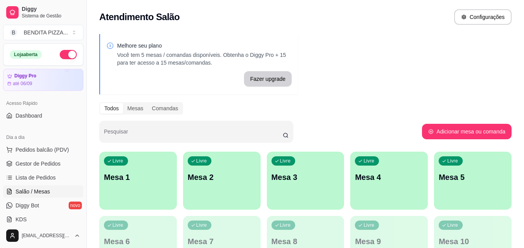
click at [165, 168] on div "Livre Mesa 1" at bounding box center [137, 176] width 77 height 49
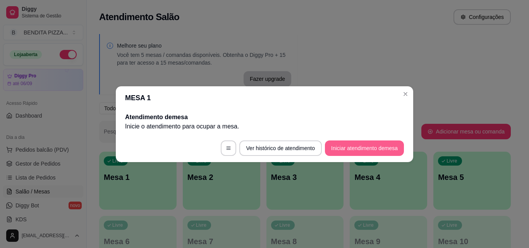
click at [365, 147] on button "Iniciar atendimento de mesa" at bounding box center [364, 148] width 79 height 15
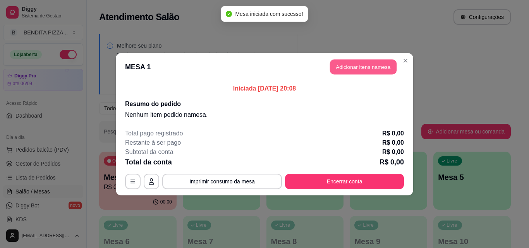
click at [364, 68] on button "Adicionar itens na mesa" at bounding box center [363, 66] width 67 height 15
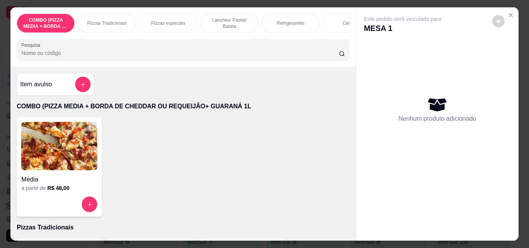
click at [112, 20] on p "Pizzas Tradicionais" at bounding box center [107, 23] width 40 height 6
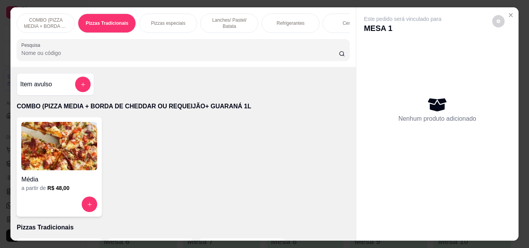
scroll to position [20, 0]
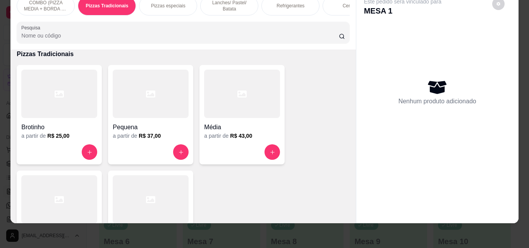
click at [60, 187] on div at bounding box center [59, 200] width 76 height 48
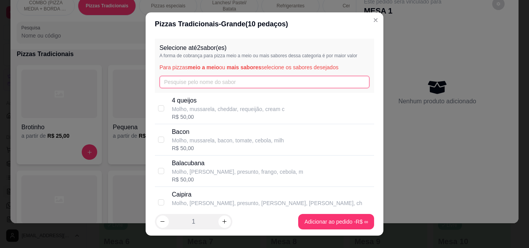
click at [216, 82] on input "text" at bounding box center [265, 82] width 210 height 12
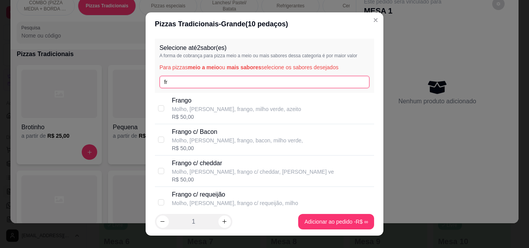
type input "fr"
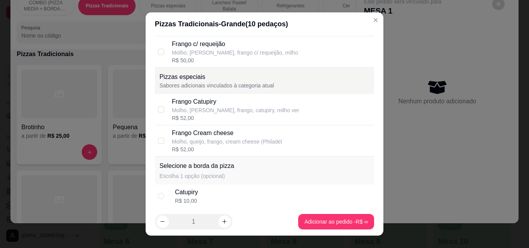
click at [231, 105] on div "Frango Catupiry" at bounding box center [235, 101] width 127 height 9
checkbox input "true"
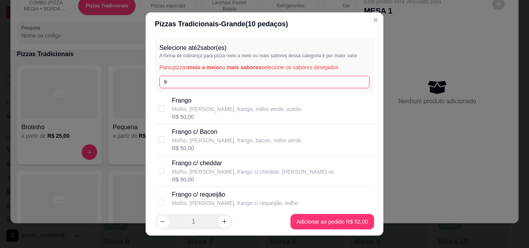
click at [310, 81] on input "fr" at bounding box center [265, 82] width 210 height 12
type input "f"
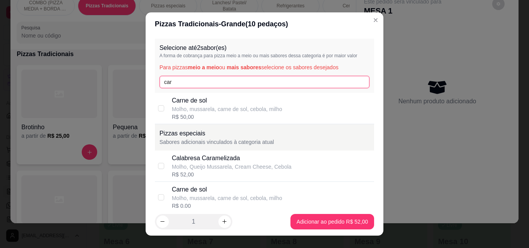
type input "car"
click at [246, 118] on div "R$ 50,00" at bounding box center [227, 117] width 110 height 8
checkbox input "true"
drag, startPoint x: 320, startPoint y: 230, endPoint x: 325, endPoint y: 219, distance: 12.1
click at [325, 219] on footer "1 Adicionar ao pedido R$ 52,00" at bounding box center [265, 222] width 238 height 28
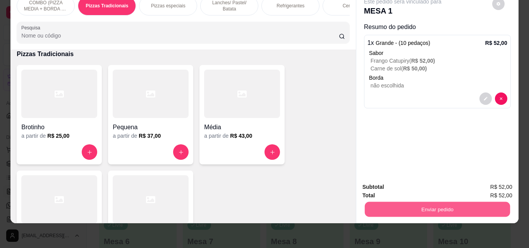
click at [391, 205] on button "Enviar pedido" at bounding box center [437, 209] width 145 height 15
click at [389, 186] on button "Não registrar e enviar pedido" at bounding box center [412, 184] width 81 height 15
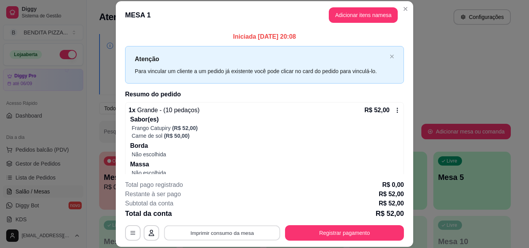
click at [232, 230] on button "Imprimir consumo da mesa" at bounding box center [222, 233] width 116 height 15
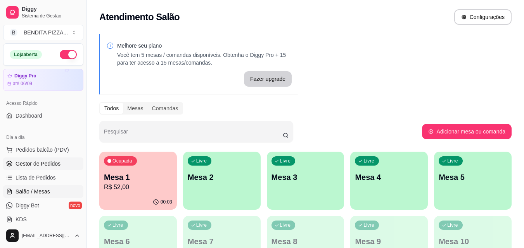
click at [22, 166] on span "Gestor de Pedidos" at bounding box center [37, 164] width 45 height 8
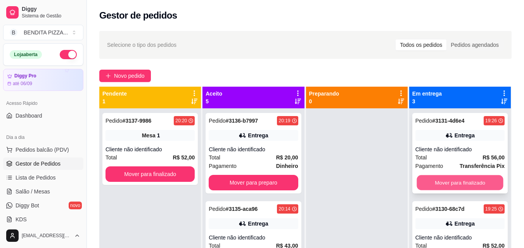
click at [479, 181] on button "Mover para finalizado" at bounding box center [459, 183] width 86 height 15
click at [483, 186] on button "Mover para finalizado" at bounding box center [459, 183] width 86 height 15
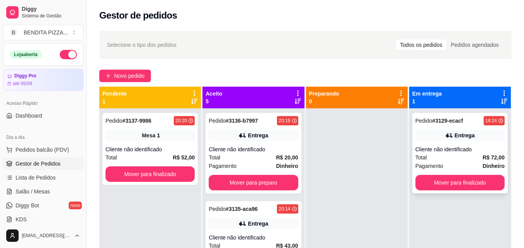
click at [473, 167] on div "Pagamento Dinheiro" at bounding box center [459, 166] width 89 height 9
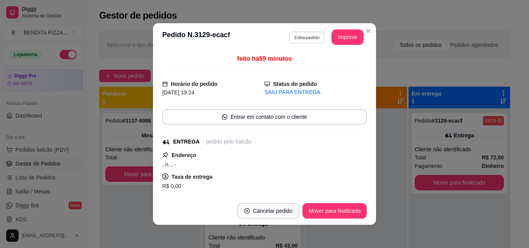
click at [310, 36] on button "Editar pedido" at bounding box center [307, 37] width 36 height 12
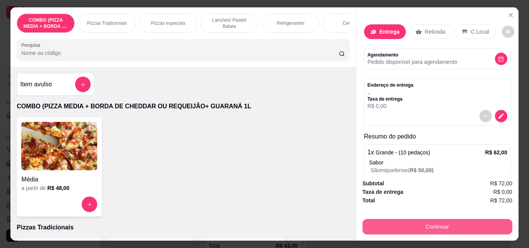
click at [401, 226] on button "Continuar" at bounding box center [438, 226] width 150 height 15
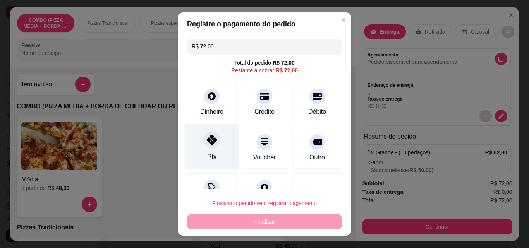
click at [191, 146] on div "Pix" at bounding box center [212, 146] width 55 height 45
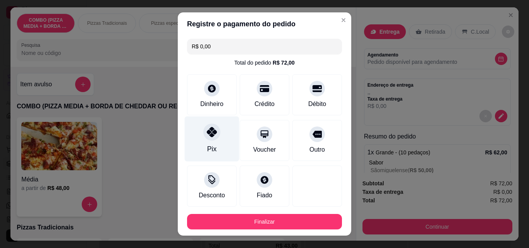
type input "R$ 0,00"
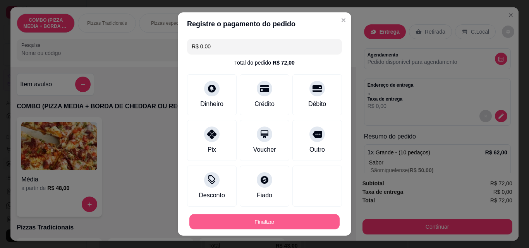
click at [268, 226] on button "Finalizar" at bounding box center [264, 222] width 150 height 15
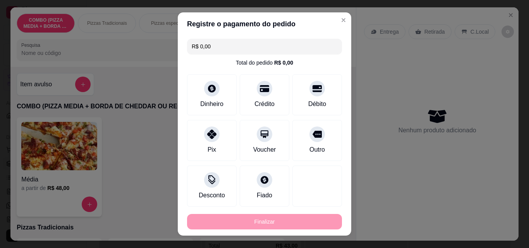
type input "0"
type input "-R$ 72,00"
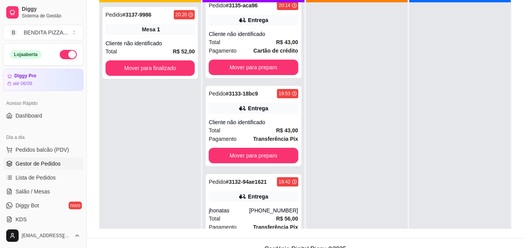
scroll to position [110, 0]
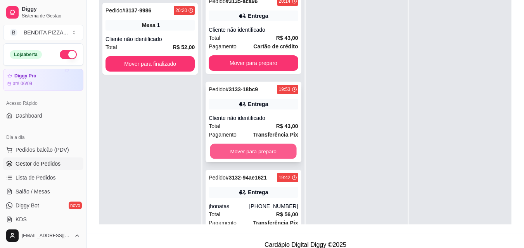
click at [244, 151] on button "Mover para preparo" at bounding box center [253, 151] width 86 height 15
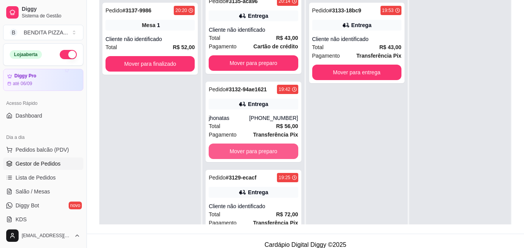
click at [244, 151] on button "Mover para preparo" at bounding box center [252, 151] width 89 height 15
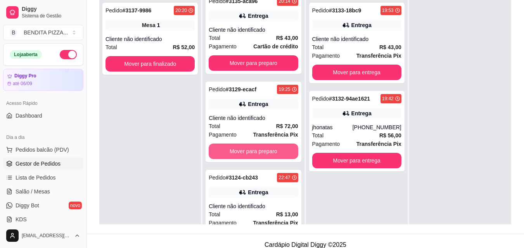
click at [244, 151] on button "Mover para preparo" at bounding box center [252, 151] width 89 height 15
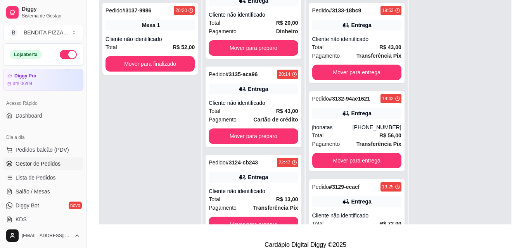
scroll to position [24, 0]
click at [371, 71] on button "Mover para entrega" at bounding box center [356, 72] width 86 height 15
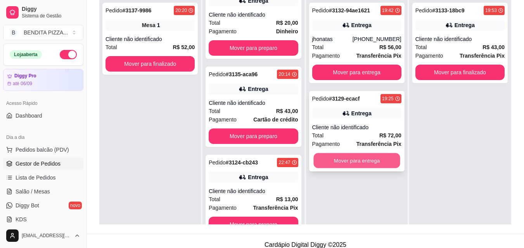
click at [370, 154] on button "Mover para entrega" at bounding box center [356, 160] width 86 height 15
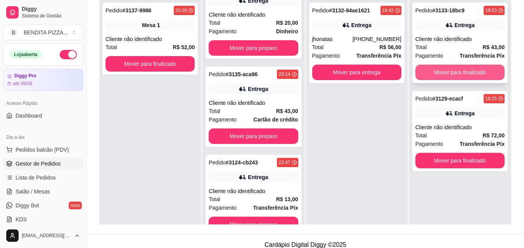
click at [450, 78] on button "Mover para finalizado" at bounding box center [459, 72] width 89 height 15
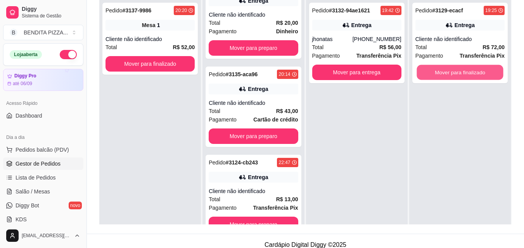
click at [450, 78] on button "Mover para finalizado" at bounding box center [459, 72] width 86 height 15
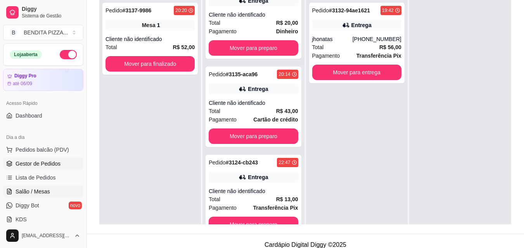
click at [44, 190] on span "Salão / Mesas" at bounding box center [32, 192] width 34 height 8
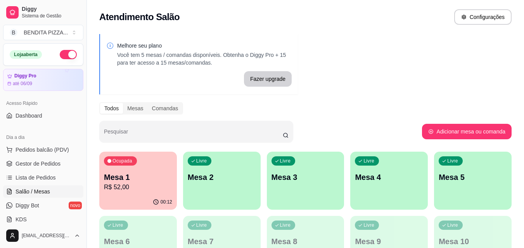
click at [117, 192] on div "Ocupada Mesa 1 R$ 52,00" at bounding box center [137, 173] width 77 height 43
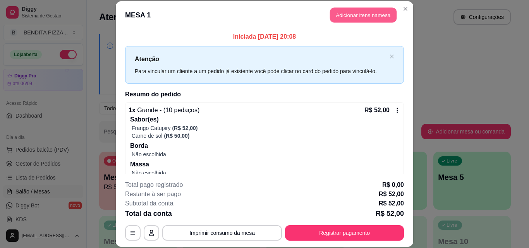
click at [346, 19] on button "Adicionar itens na mesa" at bounding box center [363, 15] width 67 height 15
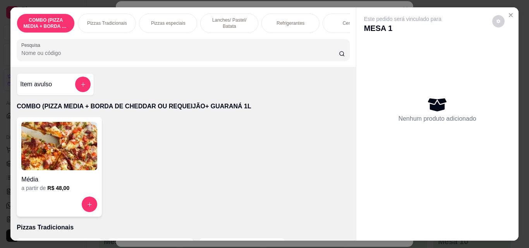
click at [284, 21] on p "Refrigerantes" at bounding box center [291, 23] width 28 height 6
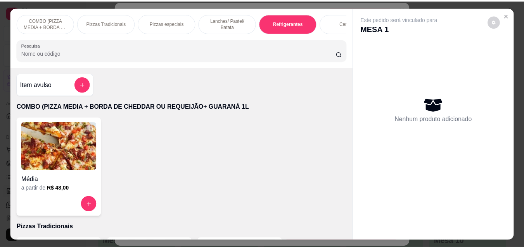
scroll to position [20, 0]
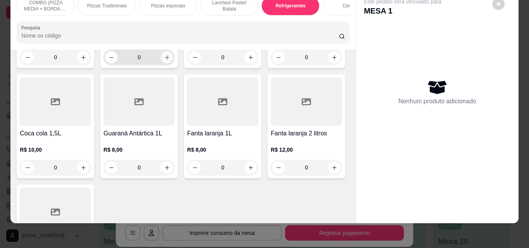
click at [167, 60] on icon "increase-product-quantity" at bounding box center [167, 58] width 6 height 6
type input "1"
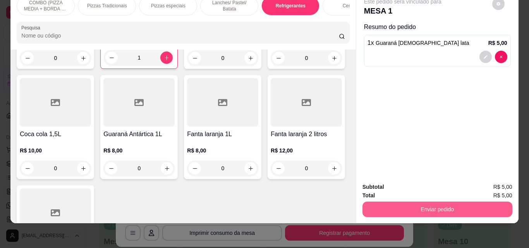
click at [409, 211] on button "Enviar pedido" at bounding box center [438, 209] width 150 height 15
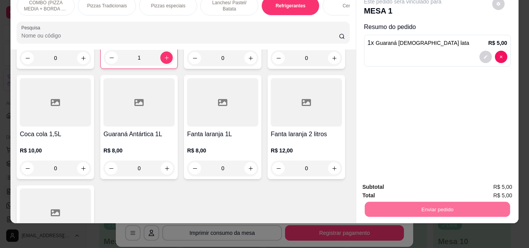
click at [402, 189] on button "Não registrar e enviar pedido" at bounding box center [412, 184] width 81 height 15
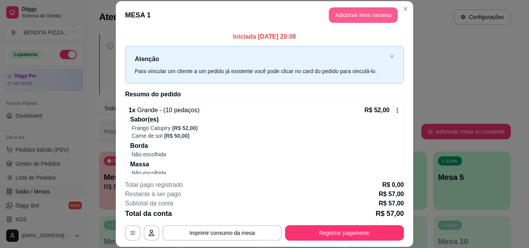
click at [356, 9] on button "Adicionar itens na mesa" at bounding box center [363, 14] width 69 height 15
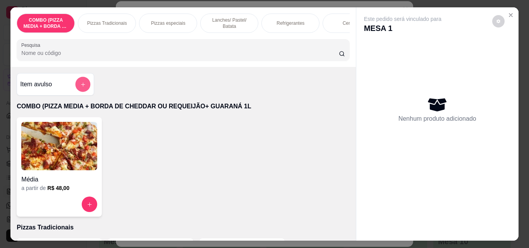
click at [76, 88] on button "add-separate-item" at bounding box center [83, 84] width 15 height 15
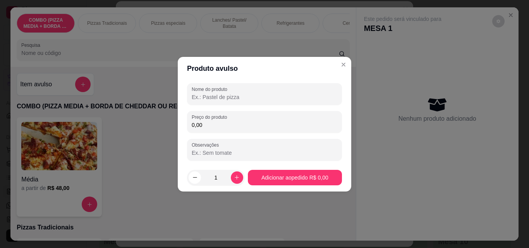
click at [199, 100] on input "Nome do produto" at bounding box center [265, 97] width 146 height 8
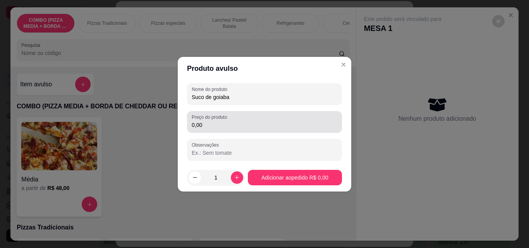
type input "Suco de goiaba"
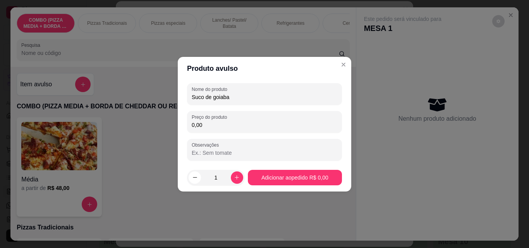
click at [227, 128] on input "0,00" at bounding box center [265, 125] width 146 height 8
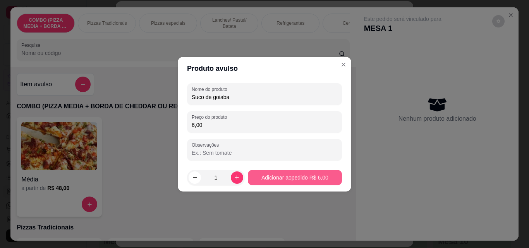
type input "6,00"
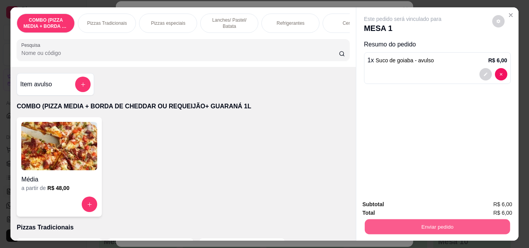
click at [398, 229] on button "Enviar pedido" at bounding box center [437, 226] width 145 height 15
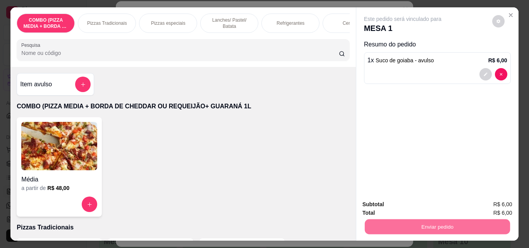
click at [403, 208] on button "Não registrar e enviar pedido" at bounding box center [412, 205] width 81 height 15
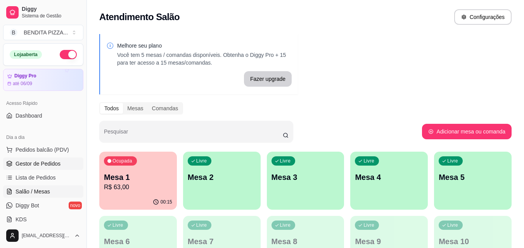
click at [40, 166] on span "Gestor de Pedidos" at bounding box center [37, 164] width 45 height 8
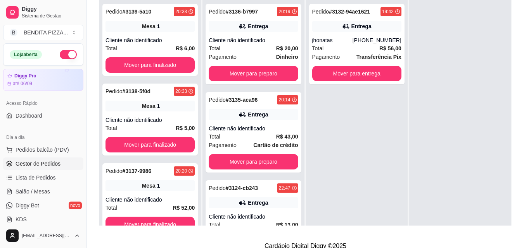
scroll to position [118, 0]
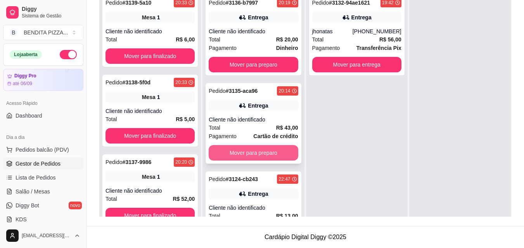
click at [265, 154] on button "Mover para preparo" at bounding box center [252, 152] width 89 height 15
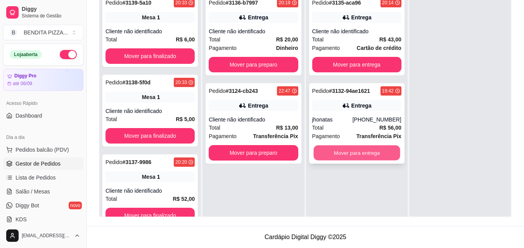
click at [325, 148] on button "Mover para entrega" at bounding box center [356, 153] width 86 height 15
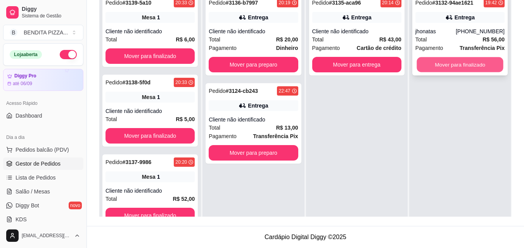
click at [451, 68] on button "Mover para finalizado" at bounding box center [459, 64] width 86 height 15
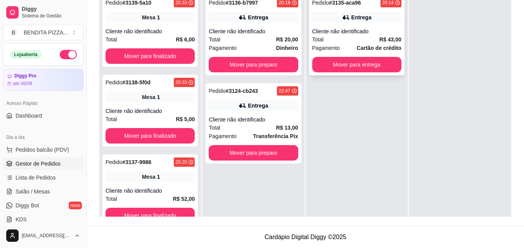
click at [374, 42] on div "Total R$ 43,00" at bounding box center [356, 39] width 89 height 9
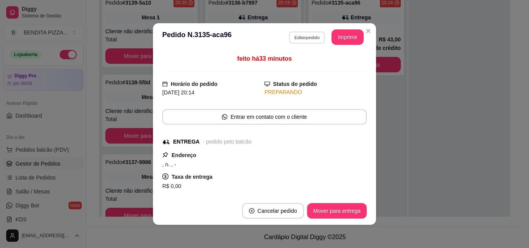
click at [296, 40] on button "Editar pedido" at bounding box center [307, 37] width 36 height 12
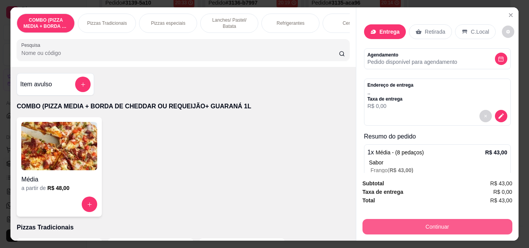
click at [410, 224] on button "Continuar" at bounding box center [438, 226] width 150 height 15
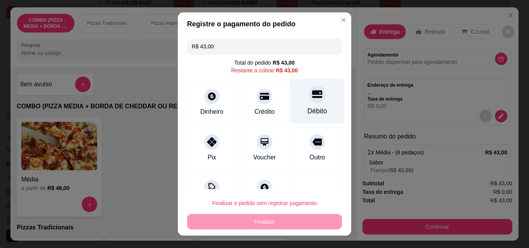
click at [309, 105] on div "Débito" at bounding box center [317, 101] width 55 height 45
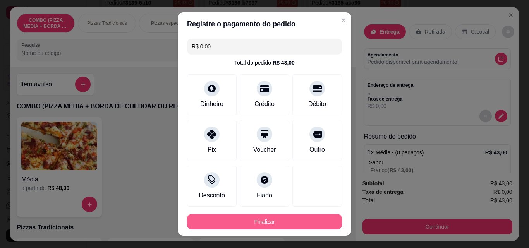
click at [319, 218] on button "Finalizar" at bounding box center [264, 221] width 155 height 15
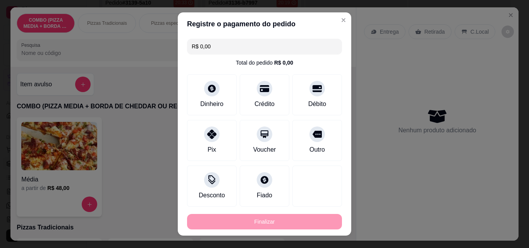
type input "-R$ 43,00"
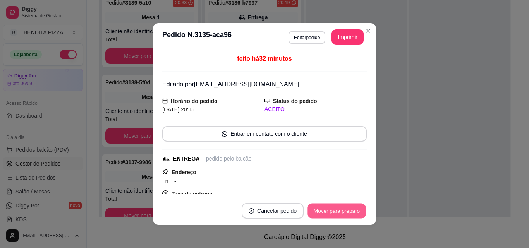
click at [331, 217] on button "Mover para preparo" at bounding box center [337, 211] width 58 height 15
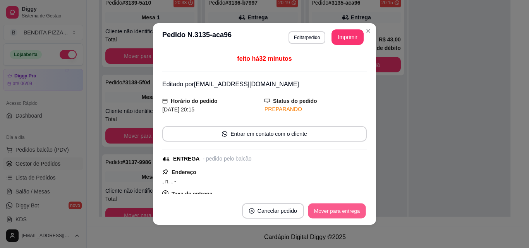
click at [331, 217] on button "Mover para entrega" at bounding box center [337, 211] width 58 height 15
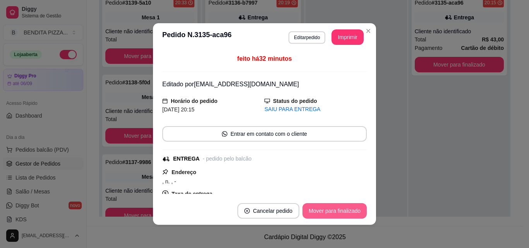
click at [331, 217] on button "Mover para finalizado" at bounding box center [335, 210] width 64 height 15
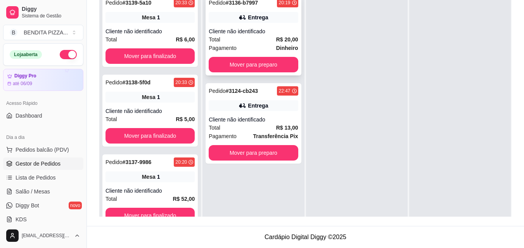
click at [253, 72] on div "Pedido # 3136-b7997 20:19 Entrega Cliente não identificado Total R$ 20,00 Pagam…" at bounding box center [252, 35] width 95 height 81
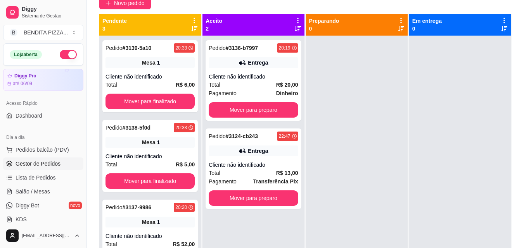
scroll to position [96, 0]
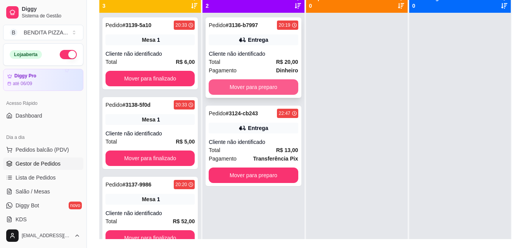
click at [274, 91] on button "Mover para preparo" at bounding box center [252, 86] width 89 height 15
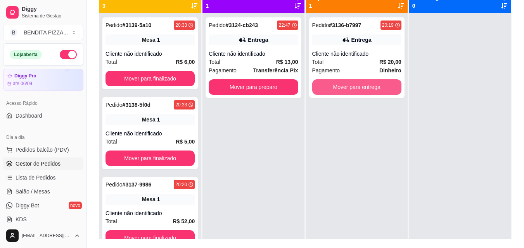
click at [344, 86] on button "Mover para entrega" at bounding box center [356, 86] width 89 height 15
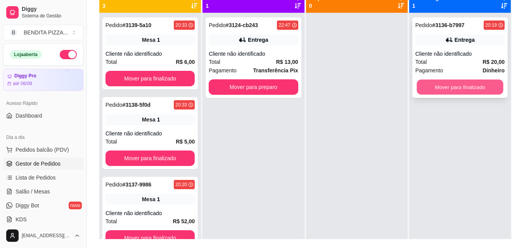
click at [438, 87] on button "Mover para finalizado" at bounding box center [459, 87] width 86 height 15
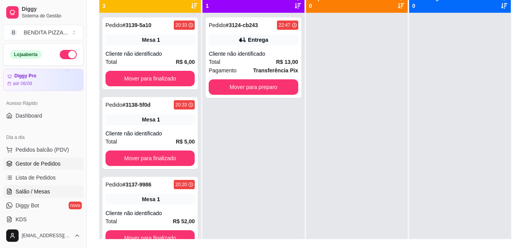
click at [43, 190] on span "Salão / Mesas" at bounding box center [32, 192] width 34 height 8
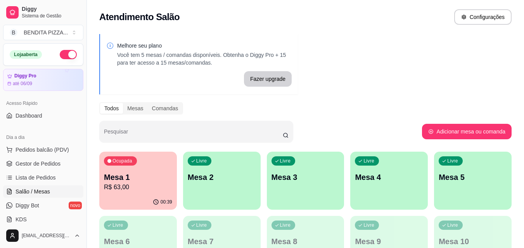
click at [162, 181] on p "Mesa 1" at bounding box center [138, 177] width 68 height 11
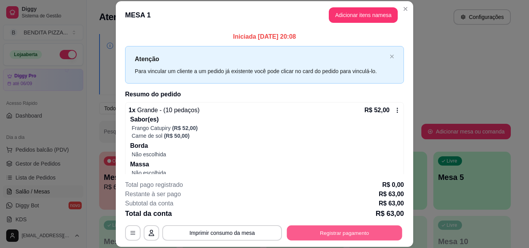
click at [350, 229] on button "Registrar pagamento" at bounding box center [344, 233] width 115 height 15
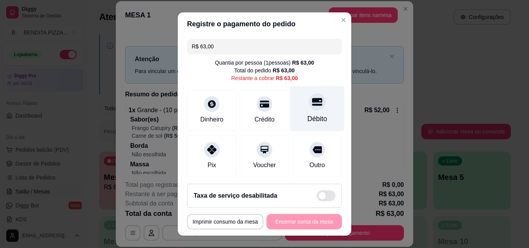
click at [305, 130] on div "Débito" at bounding box center [317, 108] width 55 height 45
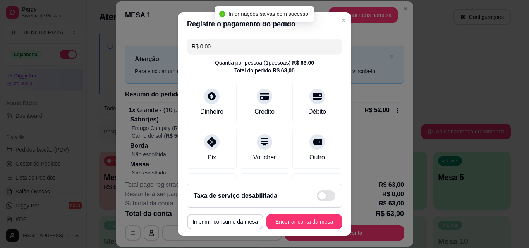
type input "R$ 0,00"
click at [308, 216] on button "Encerrar conta da mesa" at bounding box center [304, 222] width 73 height 15
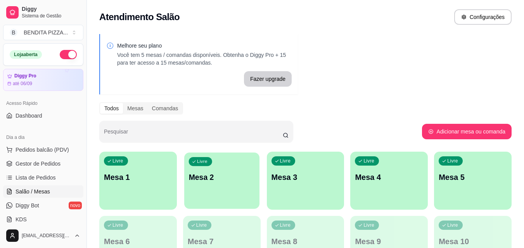
click at [222, 186] on div "Livre Mesa 2" at bounding box center [221, 176] width 75 height 47
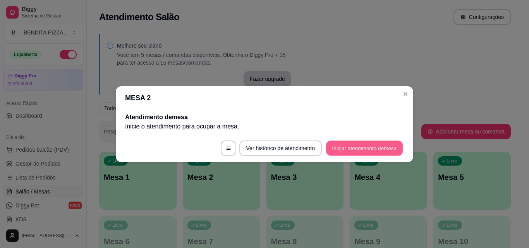
click at [355, 152] on button "Iniciar atendimento de mesa" at bounding box center [364, 148] width 77 height 15
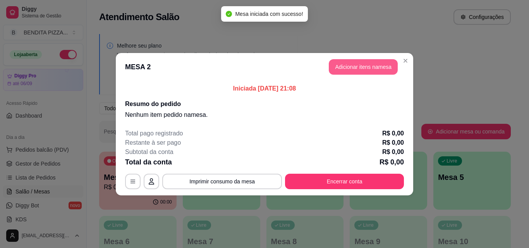
click at [347, 65] on button "Adicionar itens na mesa" at bounding box center [363, 66] width 69 height 15
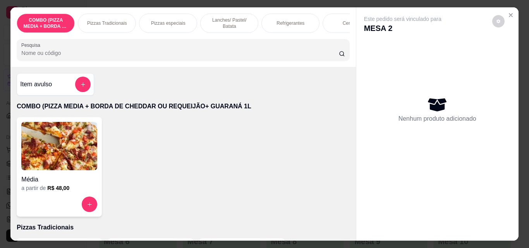
click at [91, 27] on div "Pizzas Tradicionais" at bounding box center [107, 23] width 58 height 19
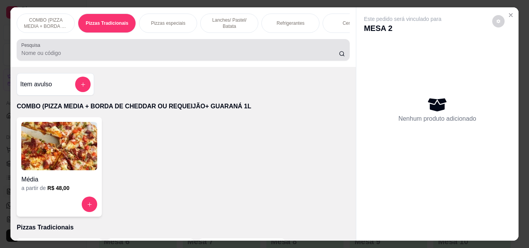
scroll to position [20, 0]
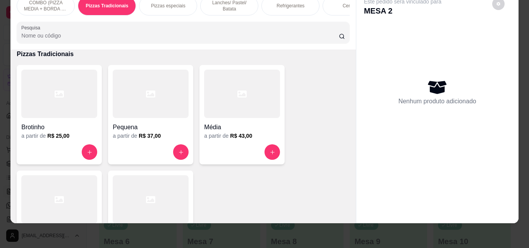
click at [161, 180] on div at bounding box center [151, 200] width 76 height 48
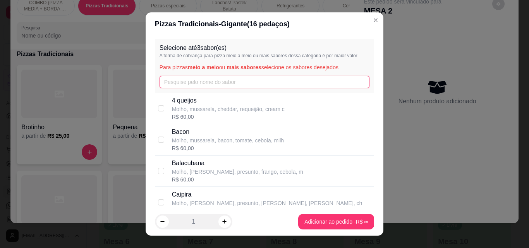
click at [203, 81] on input "text" at bounding box center [265, 82] width 210 height 12
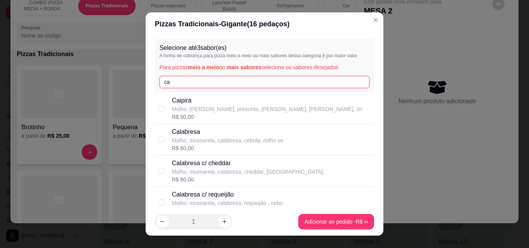
type input "ca"
drag, startPoint x: 197, startPoint y: 128, endPoint x: 197, endPoint y: 108, distance: 19.4
click at [196, 128] on p "Calabresa" at bounding box center [228, 131] width 112 height 9
checkbox input "true"
click at [197, 81] on input "ca" at bounding box center [265, 82] width 210 height 12
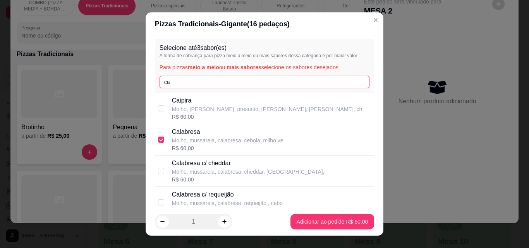
type input "c"
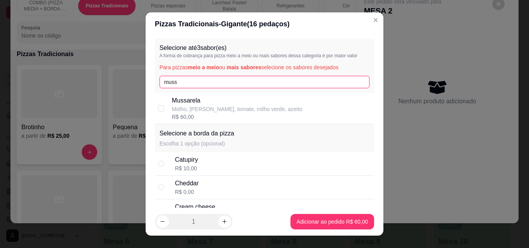
type input "muss"
click at [205, 106] on p "Molho, [PERSON_NAME], tomate, milho verde, azeito" at bounding box center [237, 109] width 131 height 8
checkbox input "true"
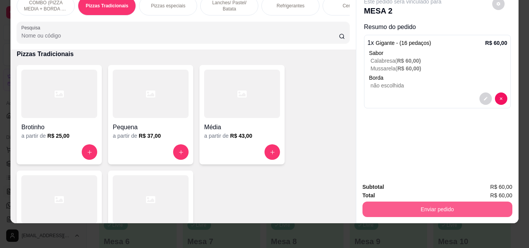
click at [396, 202] on button "Enviar pedido" at bounding box center [438, 209] width 150 height 15
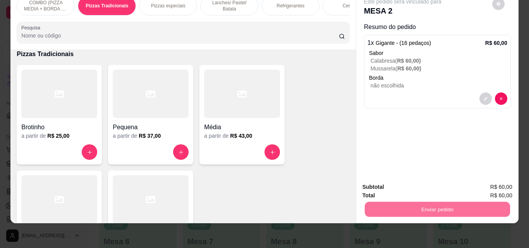
click at [400, 189] on button "Não registrar e enviar pedido" at bounding box center [412, 184] width 78 height 14
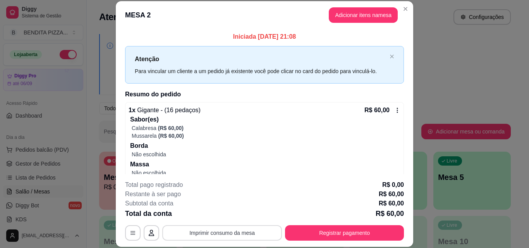
click at [245, 229] on button "Imprimir consumo da mesa" at bounding box center [222, 233] width 120 height 15
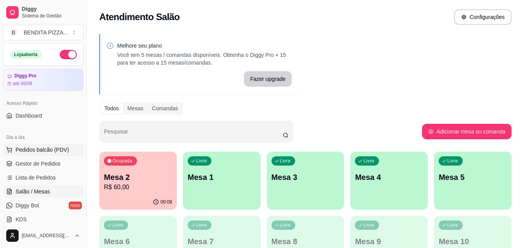
click at [57, 152] on span "Pedidos balcão (PDV)" at bounding box center [41, 150] width 53 height 8
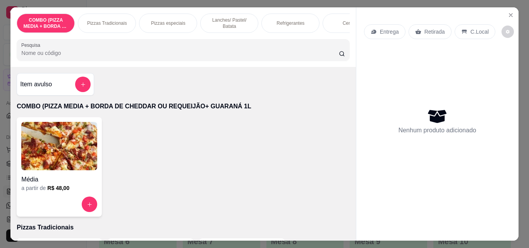
click at [100, 20] on p "Pizzas Tradicionais" at bounding box center [107, 23] width 40 height 6
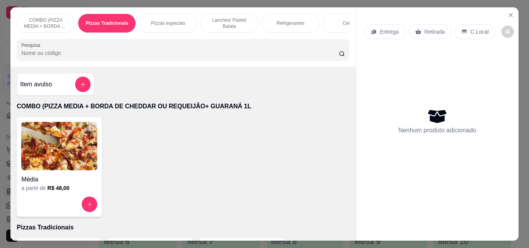
scroll to position [20, 0]
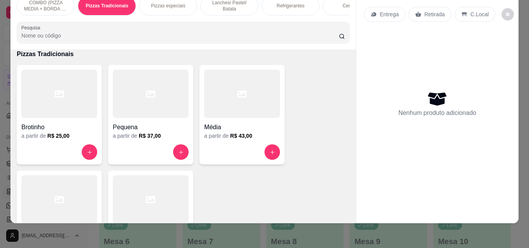
click at [48, 6] on p "COMBO (PIZZA MEDIA + BORDA DE CHEDDAR OU REQUEIJÃO+ GUARANÁ 1L" at bounding box center [45, 6] width 45 height 12
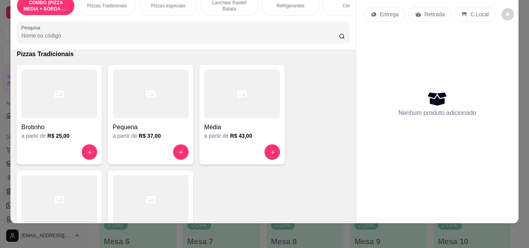
scroll to position [35, 0]
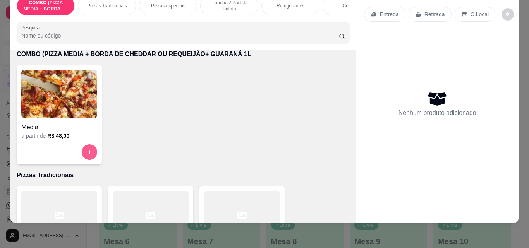
click at [85, 156] on button "increase-product-quantity" at bounding box center [89, 152] width 15 height 15
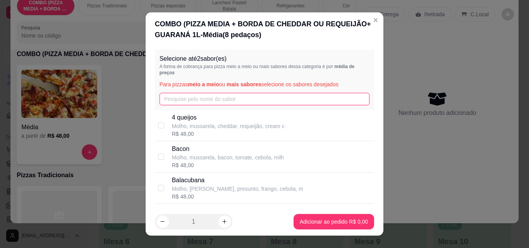
click at [194, 95] on input "text" at bounding box center [265, 99] width 210 height 12
type input "ca"
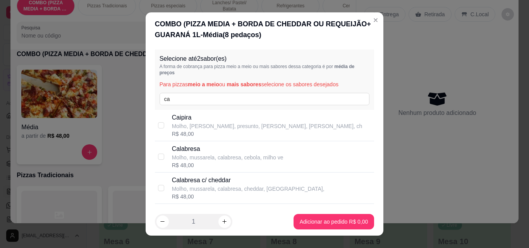
click at [204, 156] on p "Molho, mussarela, calabresa, cebola, milho ve" at bounding box center [228, 158] width 112 height 8
checkbox input "true"
drag, startPoint x: 220, startPoint y: 91, endPoint x: 218, endPoint y: 96, distance: 5.0
click at [219, 94] on div "Selecione até 2 sabor(es) A forma de cobrança para pizza meio a meio ou mais sa…" at bounding box center [265, 80] width 220 height 60
click at [217, 97] on input "ca" at bounding box center [265, 99] width 210 height 12
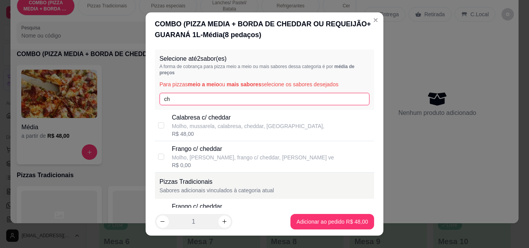
type input "c"
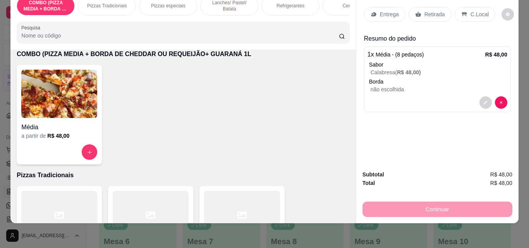
click at [383, 13] on div "Entrega" at bounding box center [384, 14] width 41 height 15
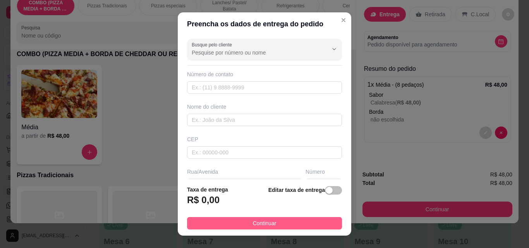
click at [320, 225] on button "Continuar" at bounding box center [264, 223] width 155 height 12
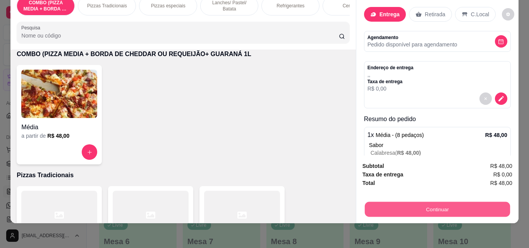
click at [414, 202] on button "Continuar" at bounding box center [437, 209] width 145 height 15
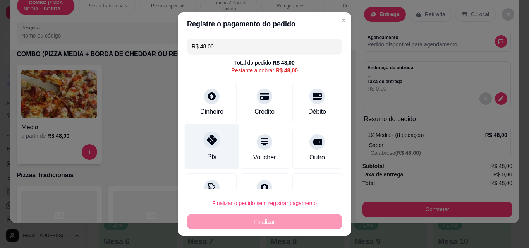
click at [207, 154] on div "Pix" at bounding box center [211, 157] width 9 height 10
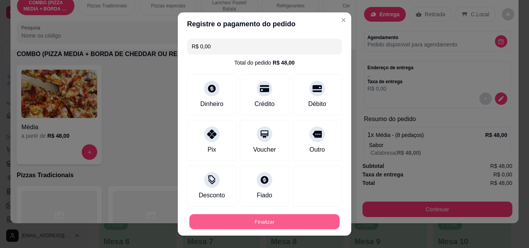
click at [256, 224] on button "Finalizar" at bounding box center [264, 222] width 150 height 15
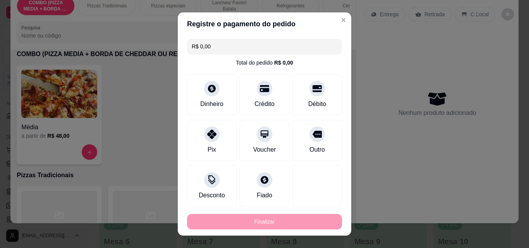
type input "-R$ 48,00"
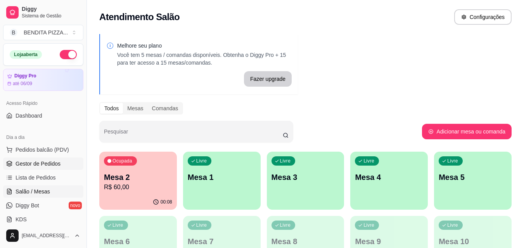
click at [57, 159] on link "Gestor de Pedidos" at bounding box center [43, 164] width 80 height 12
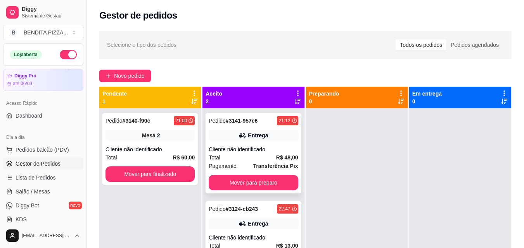
click at [234, 151] on div "Cliente não identificado" at bounding box center [252, 150] width 89 height 8
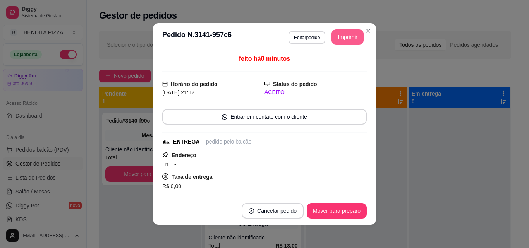
click at [351, 41] on button "Imprimir" at bounding box center [348, 36] width 32 height 15
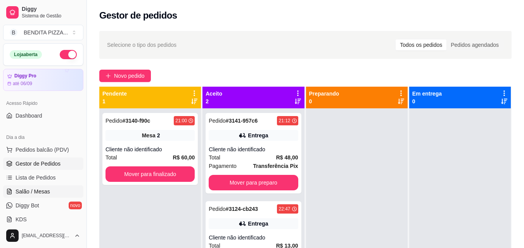
click at [45, 192] on span "Salão / Mesas" at bounding box center [32, 192] width 34 height 8
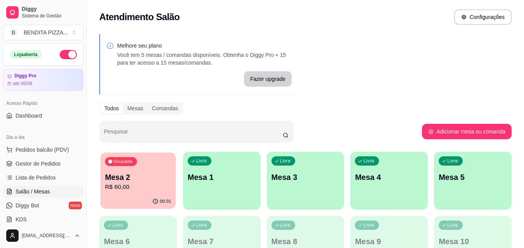
click at [150, 185] on p "R$ 60,00" at bounding box center [138, 187] width 66 height 9
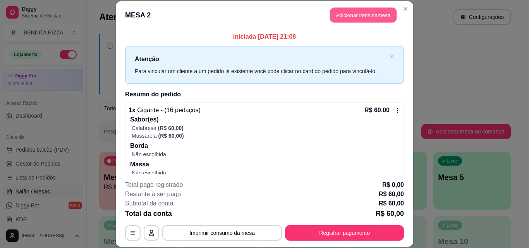
click at [359, 10] on button "Adicionar itens na mesa" at bounding box center [363, 15] width 67 height 15
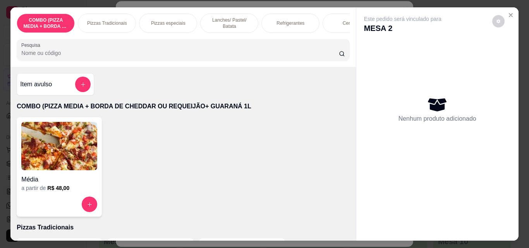
click at [289, 28] on div "Refrigerantes" at bounding box center [291, 23] width 58 height 19
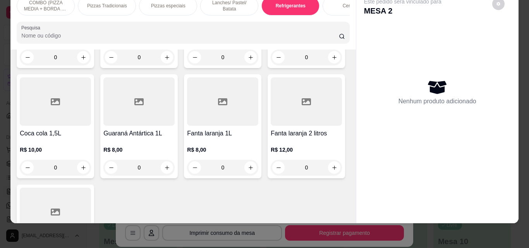
scroll to position [1343, 0]
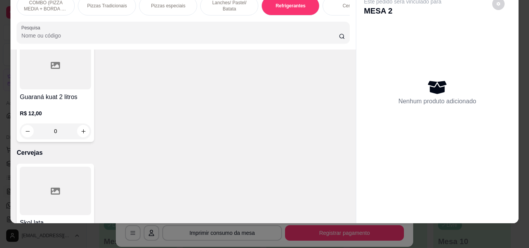
click at [86, 23] on icon "increase-product-quantity" at bounding box center [83, 21] width 4 height 4
type input "1"
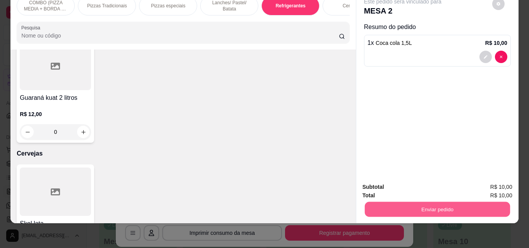
click at [439, 202] on button "Enviar pedido" at bounding box center [437, 209] width 145 height 15
click at [414, 184] on button "Não registrar e enviar pedido" at bounding box center [412, 184] width 81 height 15
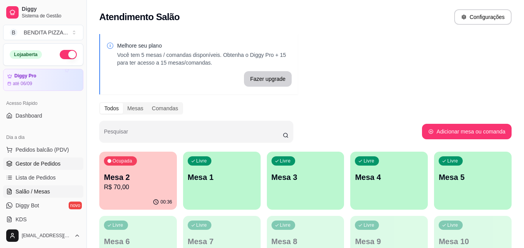
click at [43, 165] on span "Gestor de Pedidos" at bounding box center [37, 164] width 45 height 8
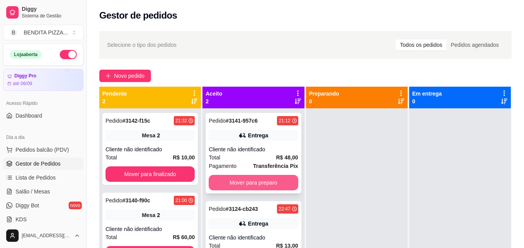
click at [241, 179] on button "Mover para preparo" at bounding box center [252, 182] width 89 height 15
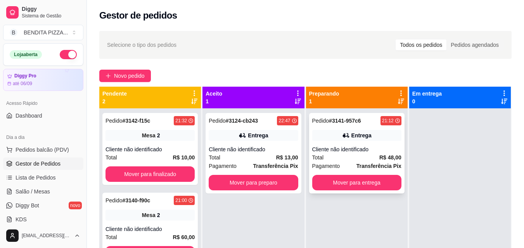
click at [349, 176] on div "Pedido # 3141-957c6 21:12 Entrega Cliente não identificado Total R$ 48,00 Pagam…" at bounding box center [356, 153] width 95 height 81
click at [350, 167] on div "Pagamento Transferência Pix" at bounding box center [356, 166] width 89 height 9
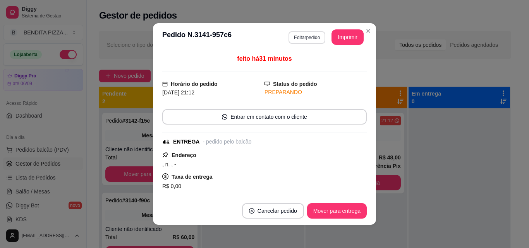
click at [296, 38] on button "Editar pedido" at bounding box center [307, 37] width 37 height 12
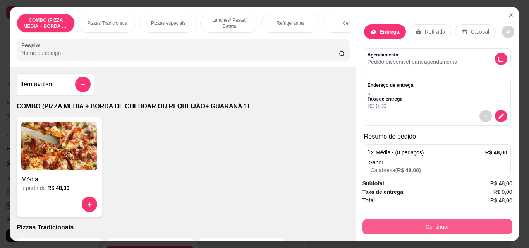
click at [439, 222] on button "Continuar" at bounding box center [438, 226] width 150 height 15
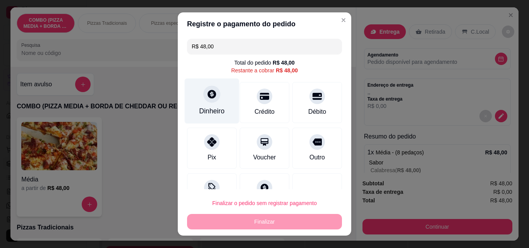
click at [199, 107] on div "Dinheiro" at bounding box center [212, 111] width 26 height 10
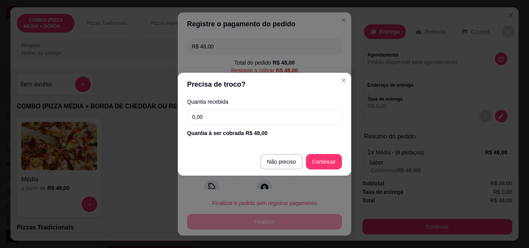
click at [215, 115] on input "0,00" at bounding box center [264, 116] width 155 height 15
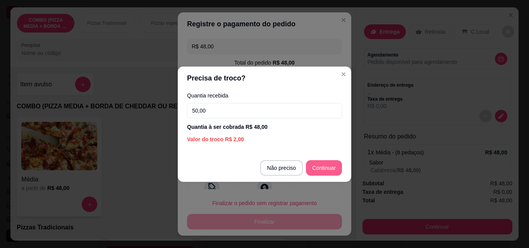
type input "50,00"
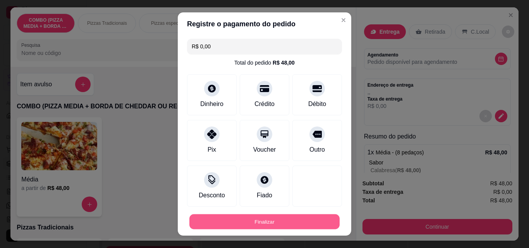
click at [309, 224] on button "Finalizar" at bounding box center [264, 222] width 150 height 15
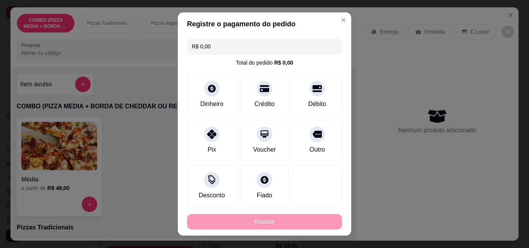
type input "-R$ 48,00"
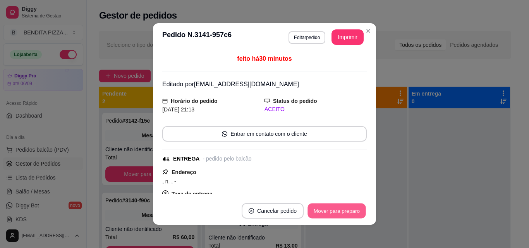
click at [314, 210] on button "Mover para preparo" at bounding box center [337, 211] width 58 height 15
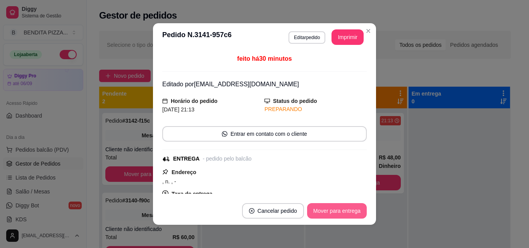
click at [314, 210] on button "Mover para entrega" at bounding box center [337, 210] width 60 height 15
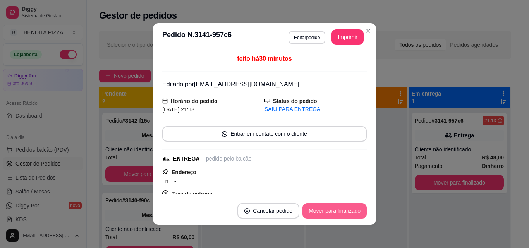
click at [314, 210] on button "Mover para finalizado" at bounding box center [335, 210] width 64 height 15
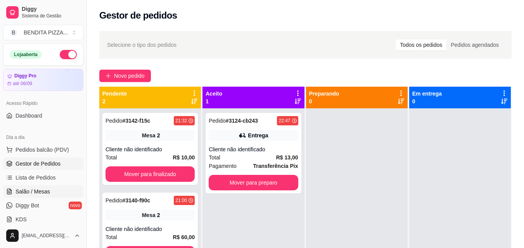
click at [76, 191] on link "Salão / Mesas" at bounding box center [43, 192] width 80 height 12
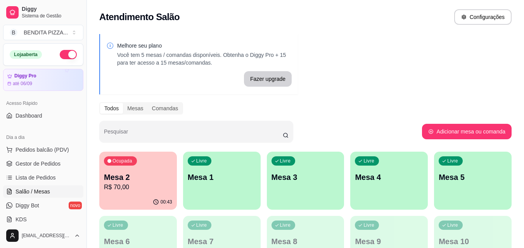
click at [133, 175] on p "Mesa 2" at bounding box center [138, 177] width 68 height 11
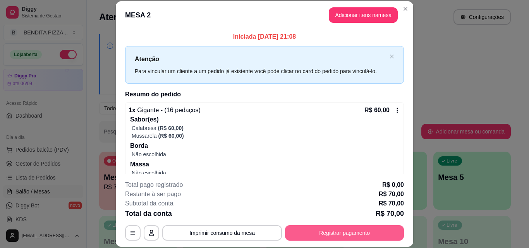
click at [325, 234] on button "Registrar pagamento" at bounding box center [344, 233] width 119 height 15
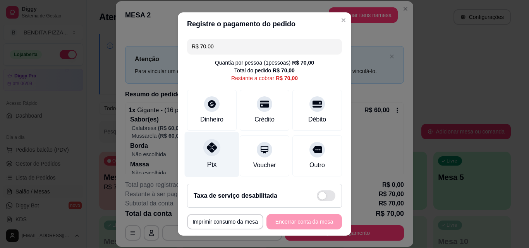
click at [208, 157] on div "Pix" at bounding box center [212, 154] width 55 height 45
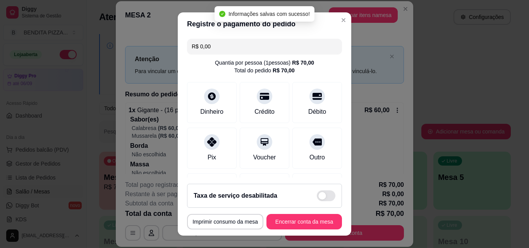
type input "R$ 0,00"
click at [311, 220] on button "Encerrar conta da mesa" at bounding box center [305, 221] width 76 height 15
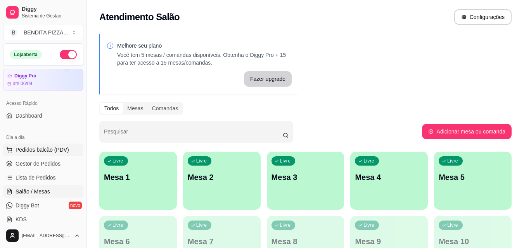
click at [35, 151] on span "Pedidos balcão (PDV)" at bounding box center [41, 150] width 53 height 8
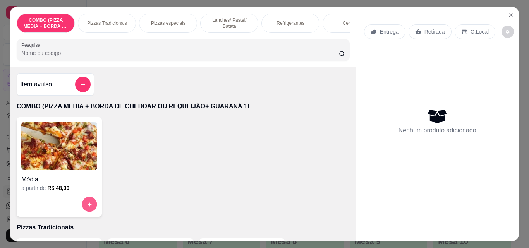
click at [87, 206] on icon "increase-product-quantity" at bounding box center [90, 205] width 6 height 6
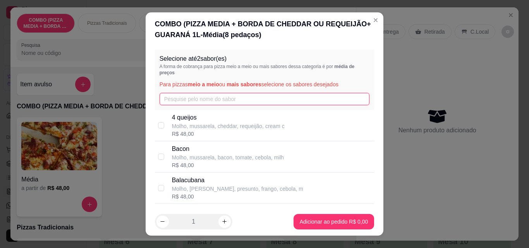
click at [200, 98] on input "text" at bounding box center [265, 99] width 210 height 12
type input "o"
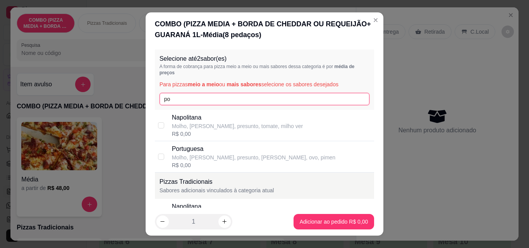
type input "po"
click at [184, 158] on p "Molho, [PERSON_NAME], presunto, [PERSON_NAME], ovo, pimen" at bounding box center [254, 158] width 164 height 8
checkbox input "true"
click at [205, 95] on input "po" at bounding box center [265, 99] width 210 height 12
type input "p"
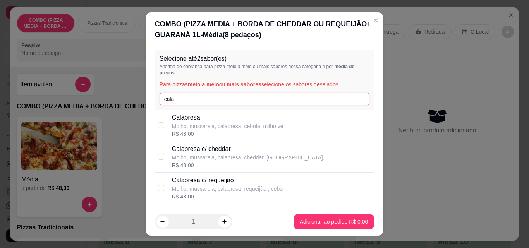
type input "cala"
click at [196, 130] on p "Molho, mussarela, calabresa, cebola, milho ve" at bounding box center [228, 126] width 112 height 8
checkbox input "true"
click at [251, 102] on input "cala" at bounding box center [265, 99] width 210 height 12
type input "c"
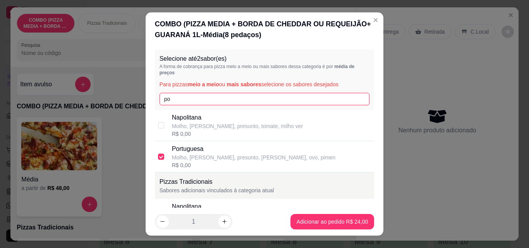
type input "po"
click at [206, 163] on div "R$ 0,00" at bounding box center [254, 166] width 164 height 8
checkbox input "false"
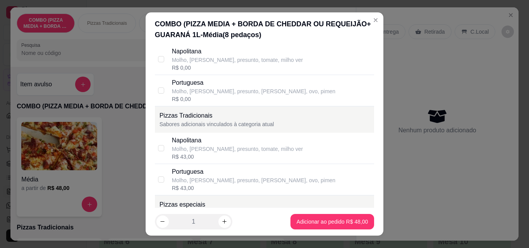
scroll to position [74, 0]
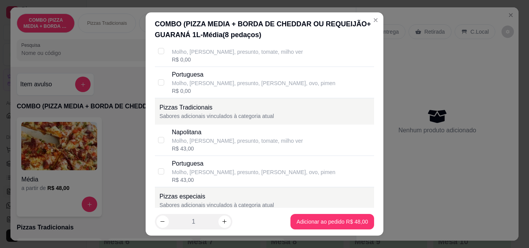
click at [173, 172] on div "Molho, [PERSON_NAME], presunto, [PERSON_NAME], ovo, pimen" at bounding box center [254, 173] width 164 height 8
checkbox input "true"
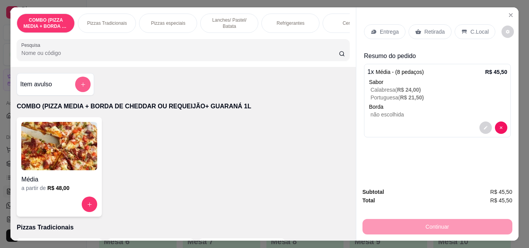
click at [82, 88] on icon "add-separate-item" at bounding box center [83, 85] width 6 height 6
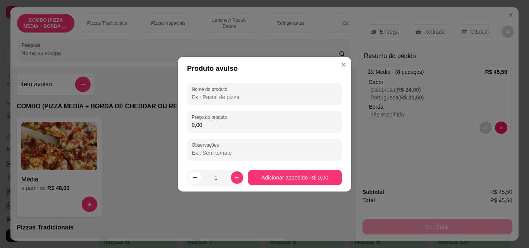
click at [258, 133] on div "Nome do produto Preço do produto 0,00 Observações" at bounding box center [264, 121] width 155 height 77
click at [256, 125] on input "0,00" at bounding box center [265, 125] width 146 height 8
type input "2,50"
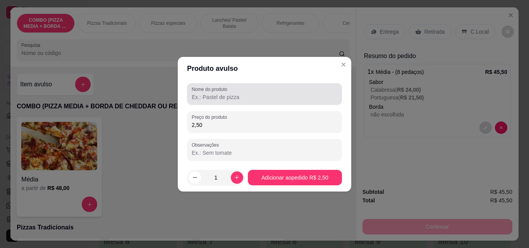
click at [252, 103] on div "Nome do produto" at bounding box center [264, 94] width 155 height 22
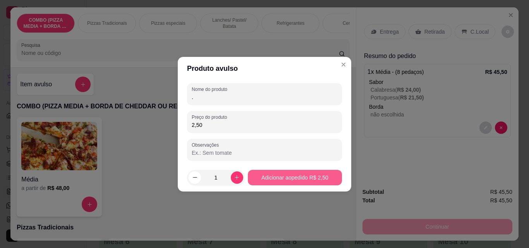
type input "."
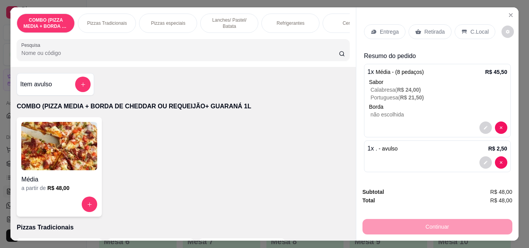
click at [366, 29] on div "Entrega" at bounding box center [384, 31] width 41 height 15
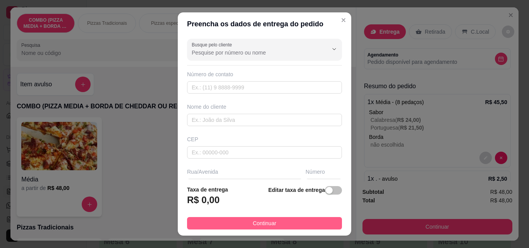
click at [277, 225] on button "Continuar" at bounding box center [264, 223] width 155 height 12
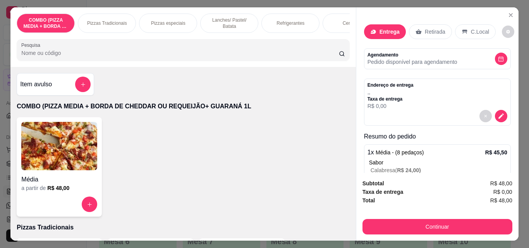
click at [464, 236] on div "Subtotal R$ 48,00 Taxa de entrega R$ 0,00 Total R$ 48,00 Continuar" at bounding box center [437, 207] width 162 height 68
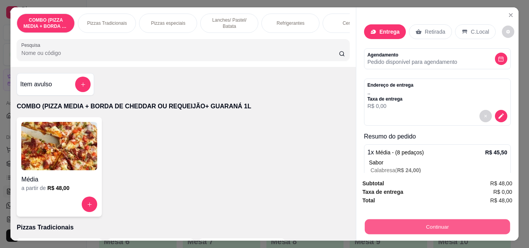
click at [448, 219] on button "Continuar" at bounding box center [437, 226] width 145 height 15
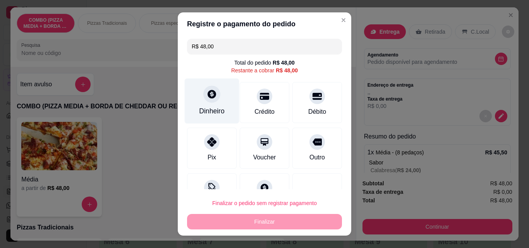
click at [207, 95] on icon at bounding box center [212, 94] width 10 height 10
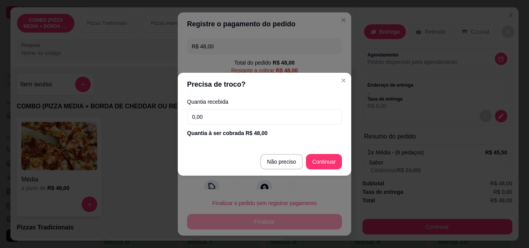
click at [210, 114] on input "0,00" at bounding box center [264, 116] width 155 height 15
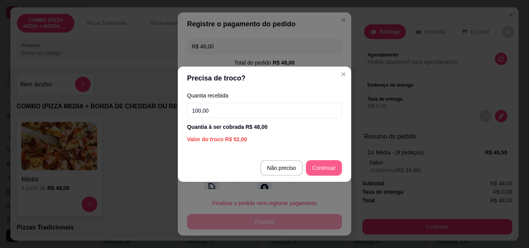
type input "100,00"
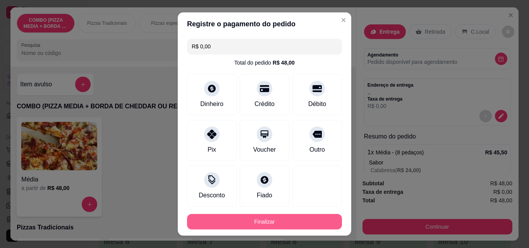
click at [317, 227] on button "Finalizar" at bounding box center [264, 221] width 155 height 15
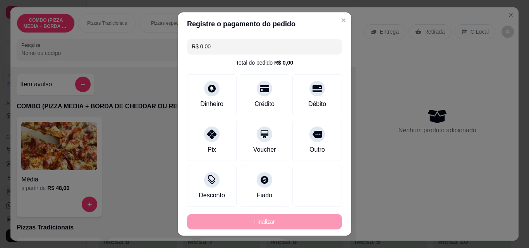
type input "-R$ 48,00"
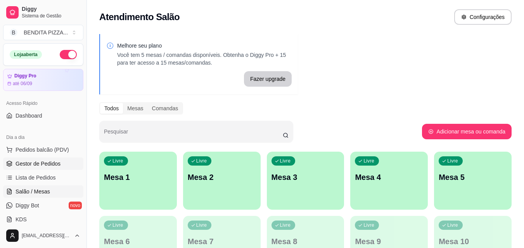
click at [58, 168] on link "Gestor de Pedidos" at bounding box center [43, 164] width 80 height 12
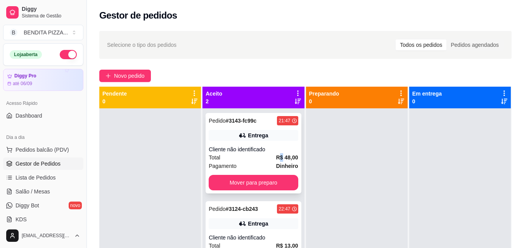
click at [280, 160] on strong "R$ 48,00" at bounding box center [287, 158] width 22 height 6
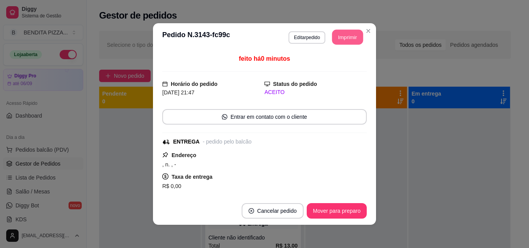
click at [350, 43] on button "Imprimir" at bounding box center [347, 37] width 31 height 15
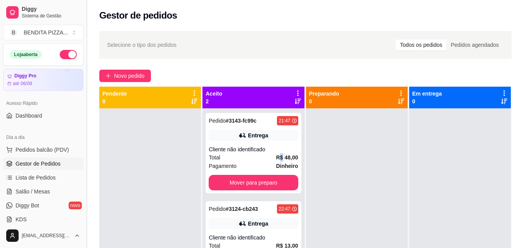
drag, startPoint x: 83, startPoint y: 91, endPoint x: 83, endPoint y: 99, distance: 8.5
click at [83, 99] on button "Toggle Sidebar" at bounding box center [86, 124] width 6 height 248
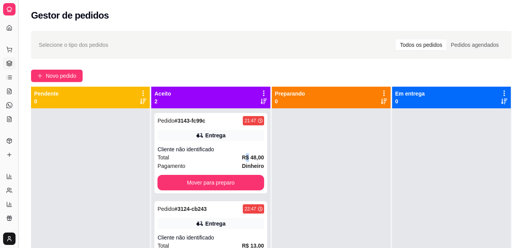
click at [18, 78] on button "Toggle Sidebar" at bounding box center [18, 124] width 6 height 248
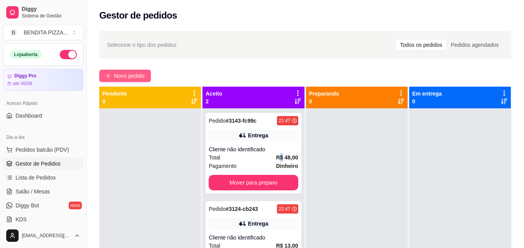
drag, startPoint x: 87, startPoint y: 80, endPoint x: 114, endPoint y: 79, distance: 27.6
click at [114, 79] on div "Diggy Sistema de Gestão B BENDITA PIZZA ... Loja aberta Diggy Pro até 06/09 Ace…" at bounding box center [262, 183] width 524 height 367
click at [60, 160] on link "Gestor de Pedidos" at bounding box center [43, 164] width 80 height 12
click at [36, 146] on span "Pedidos balcão (PDV)" at bounding box center [41, 150] width 53 height 8
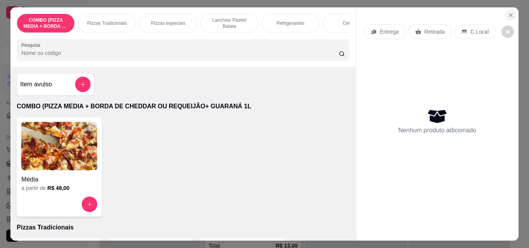
click at [508, 12] on icon "Close" at bounding box center [511, 15] width 6 height 6
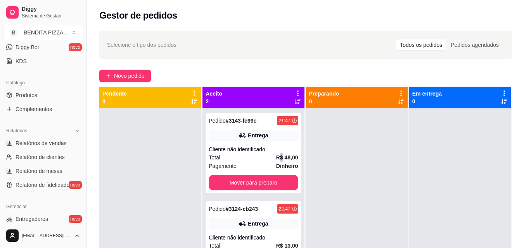
scroll to position [164, 0]
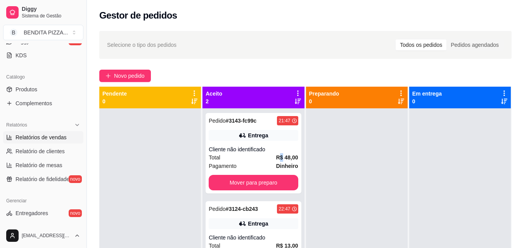
click at [57, 138] on span "Relatórios de vendas" at bounding box center [40, 138] width 51 height 8
select select "ALL"
select select "0"
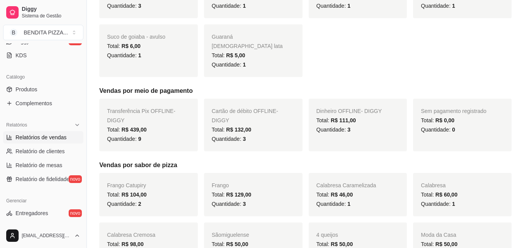
scroll to position [263, 0]
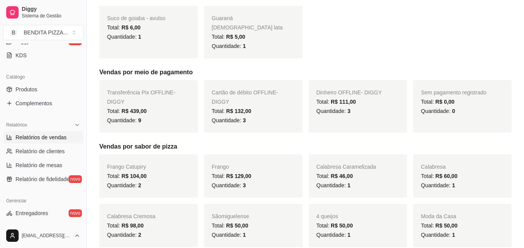
drag, startPoint x: 126, startPoint y: 93, endPoint x: 147, endPoint y: 91, distance: 21.4
click at [147, 107] on div "Total: R$ 439,00" at bounding box center [148, 111] width 83 height 9
drag, startPoint x: 337, startPoint y: 89, endPoint x: 391, endPoint y: 86, distance: 54.3
click at [391, 86] on div "Dinheiro OFFLINE - DIGGY Total: R$ 111,00 Quantidade: 3" at bounding box center [357, 106] width 98 height 53
drag, startPoint x: 364, startPoint y: 90, endPoint x: 338, endPoint y: 95, distance: 26.3
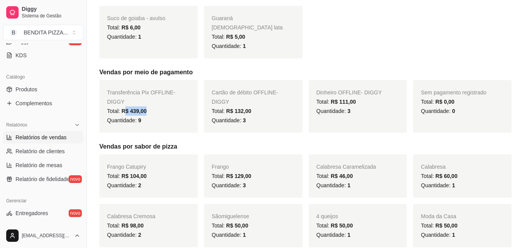
click at [338, 97] on div "Total: R$ 111,00" at bounding box center [357, 101] width 83 height 9
click at [332, 113] on div "Dinheiro OFFLINE - DIGGY Total: R$ 111,00 Quantidade: 3" at bounding box center [357, 106] width 98 height 53
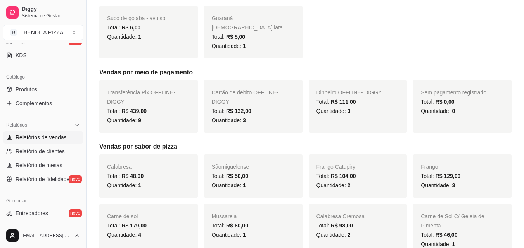
scroll to position [7, 0]
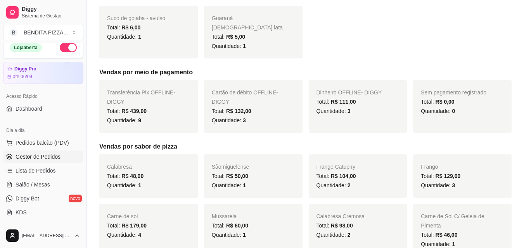
click at [48, 160] on span "Gestor de Pedidos" at bounding box center [37, 157] width 45 height 8
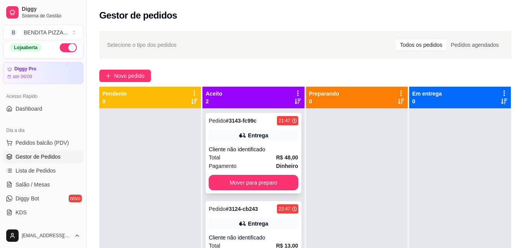
click at [249, 192] on div "Pedido # 3143-fc99c 21:47 Entrega Cliente não identificado Total R$ 48,00 Pagam…" at bounding box center [252, 153] width 95 height 81
click at [281, 172] on div "Pedido # 3143-fc99c 21:47 Entrega Cliente não identificado Total R$ 48,00 Pagam…" at bounding box center [252, 153] width 95 height 81
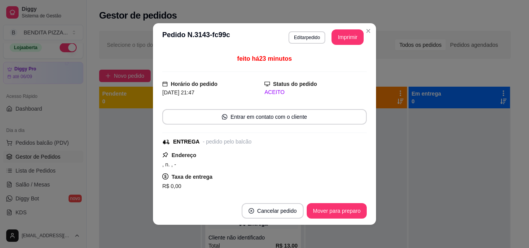
click at [332, 220] on footer "Cancelar pedido Mover para preparo" at bounding box center [264, 211] width 223 height 28
click at [339, 210] on button "Mover para preparo" at bounding box center [337, 211] width 58 height 15
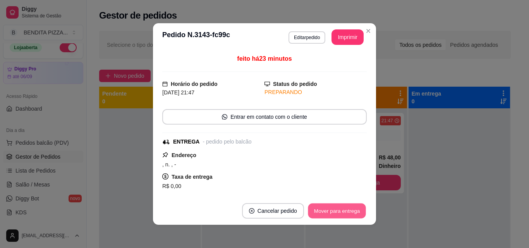
click at [339, 210] on button "Mover para entrega" at bounding box center [337, 211] width 58 height 15
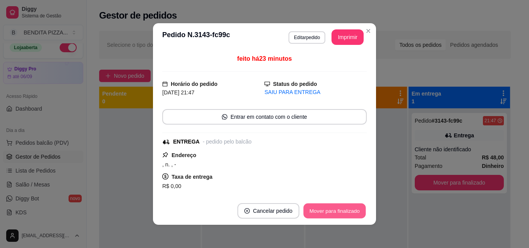
click at [339, 210] on button "Mover para finalizado" at bounding box center [335, 211] width 62 height 15
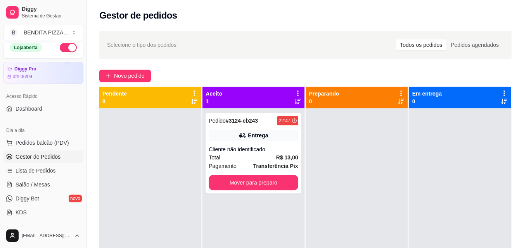
click at [57, 150] on ul "Pedidos balcão (PDV) Gestor de Pedidos Lista de Pedidos Salão / Mesas Diggy Bot…" at bounding box center [43, 178] width 80 height 82
click at [57, 147] on button "Pedidos balcão (PDV)" at bounding box center [43, 143] width 80 height 12
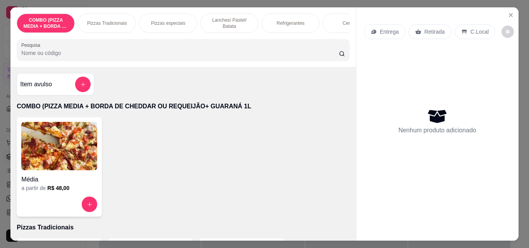
click at [268, 20] on div "Refrigerantes" at bounding box center [291, 23] width 58 height 19
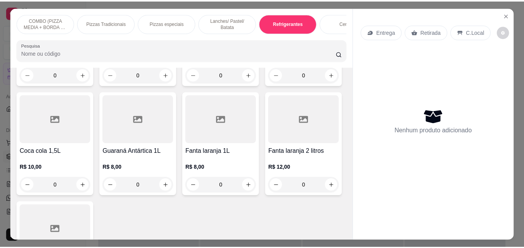
scroll to position [20, 0]
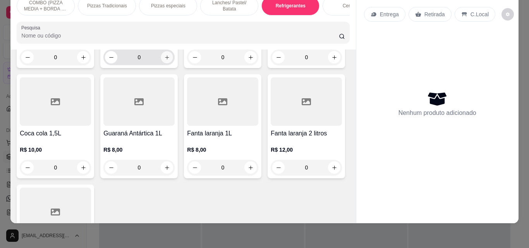
click at [164, 60] on icon "increase-product-quantity" at bounding box center [167, 58] width 6 height 6
type input "1"
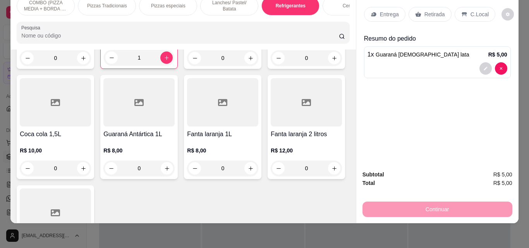
click at [425, 10] on p "Retirada" at bounding box center [435, 14] width 21 height 8
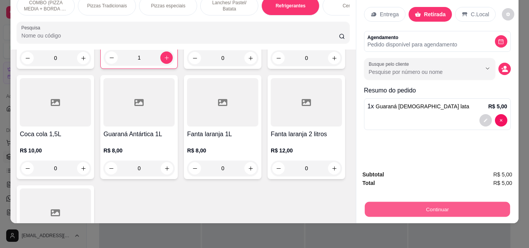
click at [435, 209] on button "Continuar" at bounding box center [437, 209] width 145 height 15
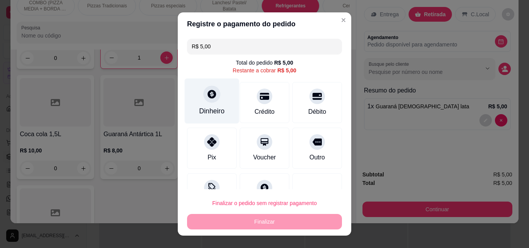
click at [195, 103] on div "Dinheiro" at bounding box center [212, 101] width 55 height 45
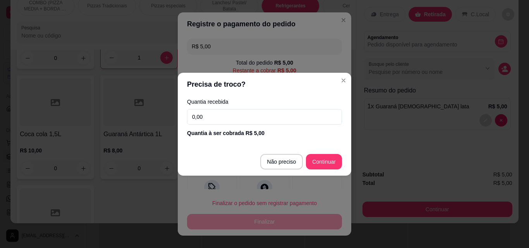
click at [216, 117] on input "0,00" at bounding box center [264, 116] width 155 height 15
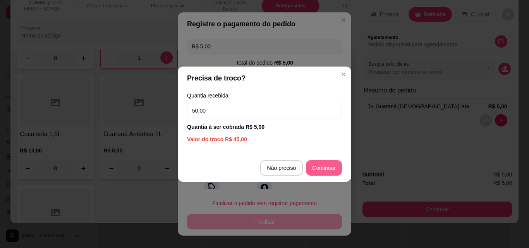
type input "50,00"
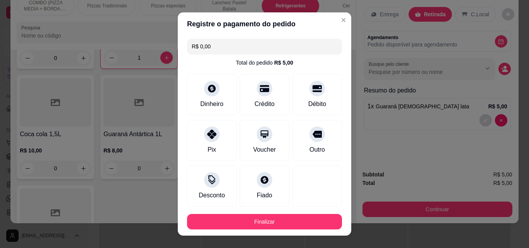
type input "R$ 0,00"
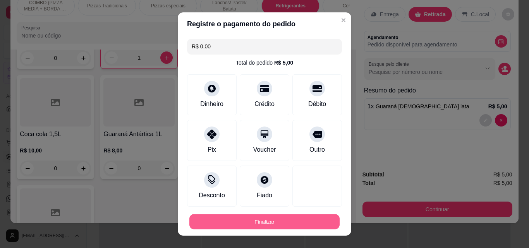
click at [305, 226] on button "Finalizar" at bounding box center [264, 222] width 150 height 15
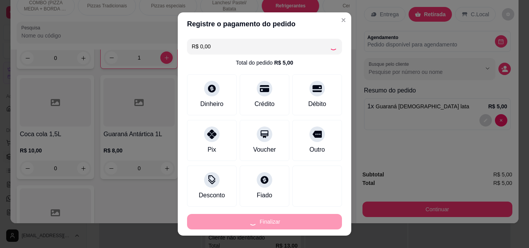
type input "0"
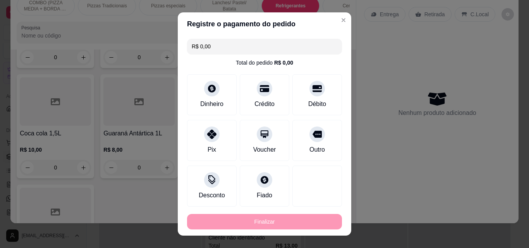
type input "-R$ 5,00"
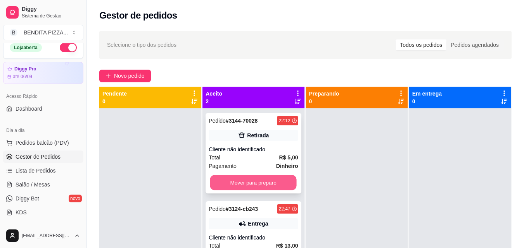
click at [271, 179] on button "Mover para preparo" at bounding box center [253, 183] width 86 height 15
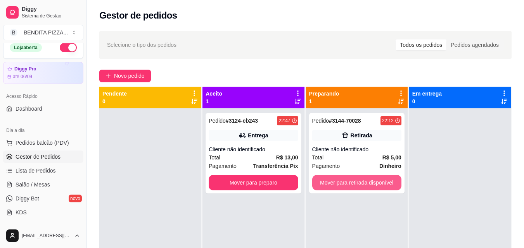
click at [342, 179] on button "Mover para retirada disponível" at bounding box center [356, 182] width 89 height 15
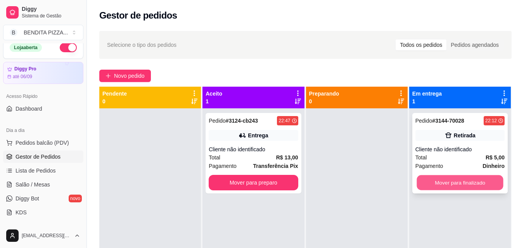
click at [471, 189] on button "Mover para finalizado" at bounding box center [459, 183] width 86 height 15
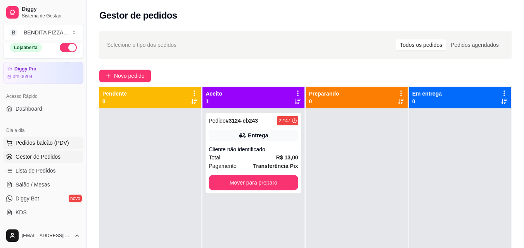
click at [54, 145] on span "Pedidos balcão (PDV)" at bounding box center [41, 143] width 53 height 8
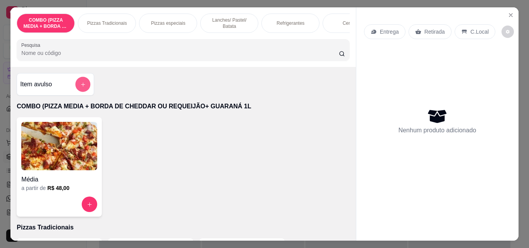
click at [82, 84] on button "add-separate-item" at bounding box center [83, 84] width 15 height 15
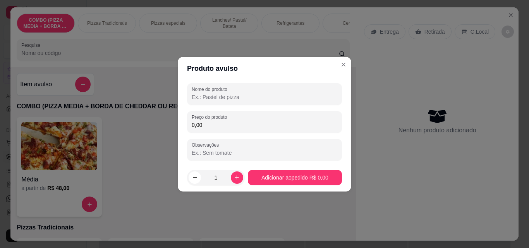
click at [232, 94] on input "Nome do produto" at bounding box center [265, 97] width 146 height 8
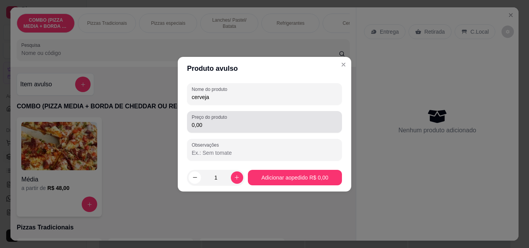
type input "cerveja"
click at [260, 120] on div "0,00" at bounding box center [265, 121] width 146 height 15
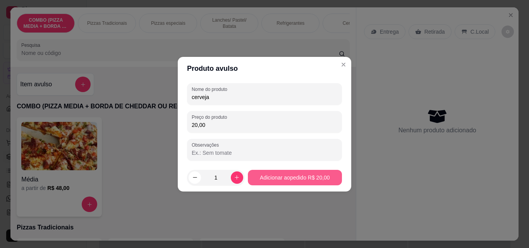
type input "20,00"
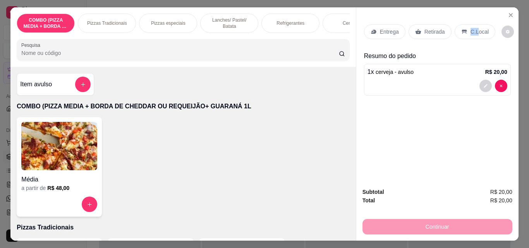
click at [474, 24] on div "C.Local" at bounding box center [475, 31] width 41 height 15
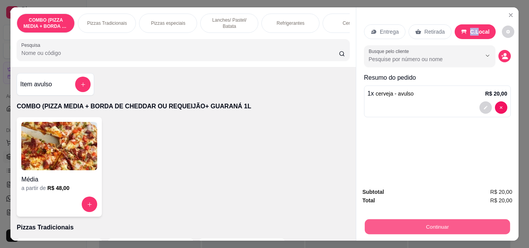
click at [465, 223] on button "Continuar" at bounding box center [437, 226] width 145 height 15
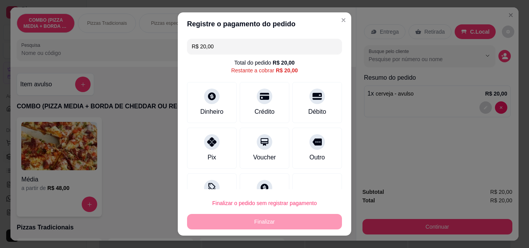
click at [215, 41] on input "R$ 20,00" at bounding box center [265, 46] width 146 height 15
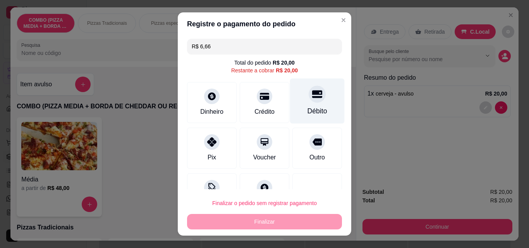
click at [308, 110] on div "Débito" at bounding box center [318, 111] width 20 height 10
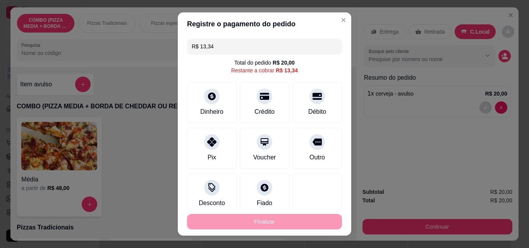
click at [251, 50] on input "R$ 13,34" at bounding box center [265, 46] width 146 height 15
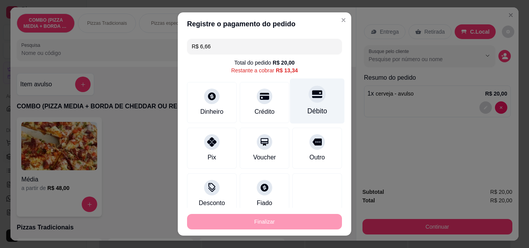
click at [308, 113] on div "Débito" at bounding box center [318, 111] width 20 height 10
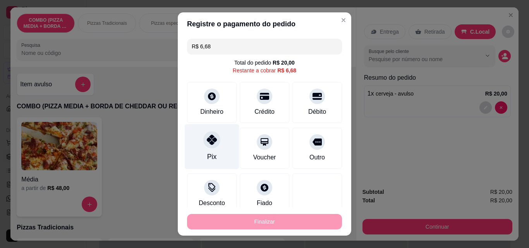
click at [209, 145] on icon at bounding box center [212, 140] width 10 height 10
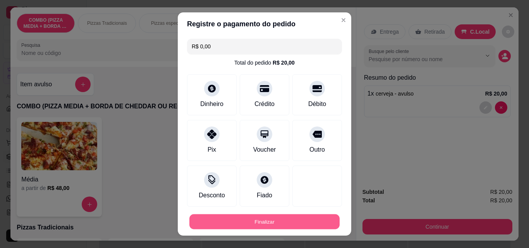
click at [255, 215] on button "Finalizar" at bounding box center [264, 222] width 150 height 15
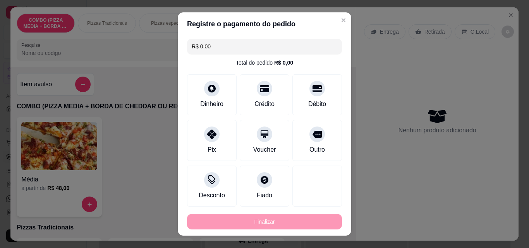
type input "-R$ 20,00"
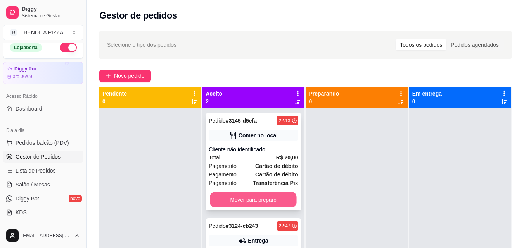
click at [237, 197] on button "Mover para preparo" at bounding box center [253, 200] width 86 height 15
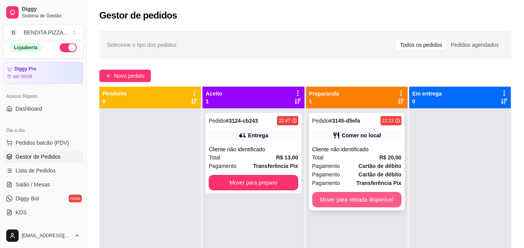
click at [329, 202] on button "Mover para retirada disponível" at bounding box center [356, 199] width 89 height 15
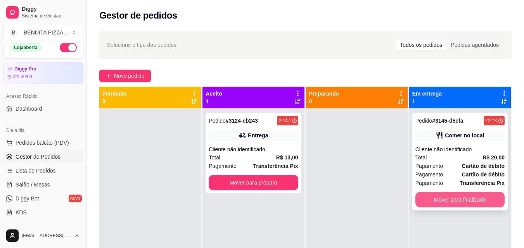
click at [434, 196] on button "Mover para finalizado" at bounding box center [459, 199] width 89 height 15
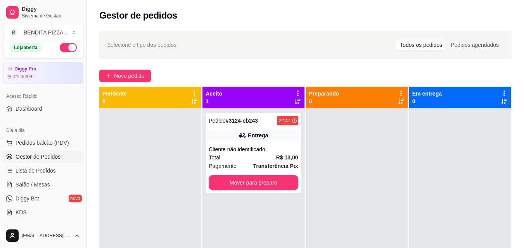
click at [79, 141] on div "Dia a dia Pedidos balcão (PDV) Gestor de Pedidos Lista de Pedidos Salão / Mesas…" at bounding box center [43, 171] width 86 height 101
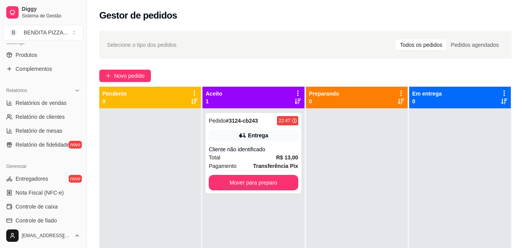
scroll to position [210, 0]
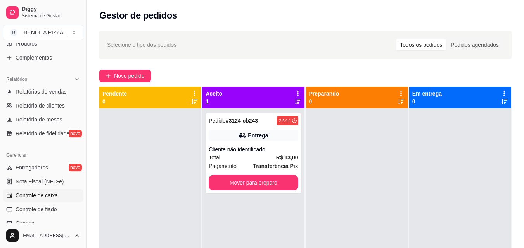
click at [54, 193] on span "Controle de caixa" at bounding box center [36, 196] width 42 height 8
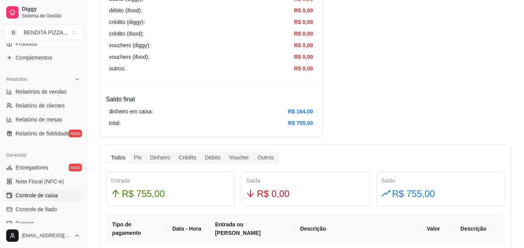
scroll to position [53, 0]
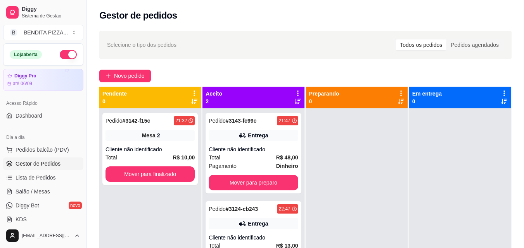
scroll to position [47, 0]
